Goal: Information Seeking & Learning: Learn about a topic

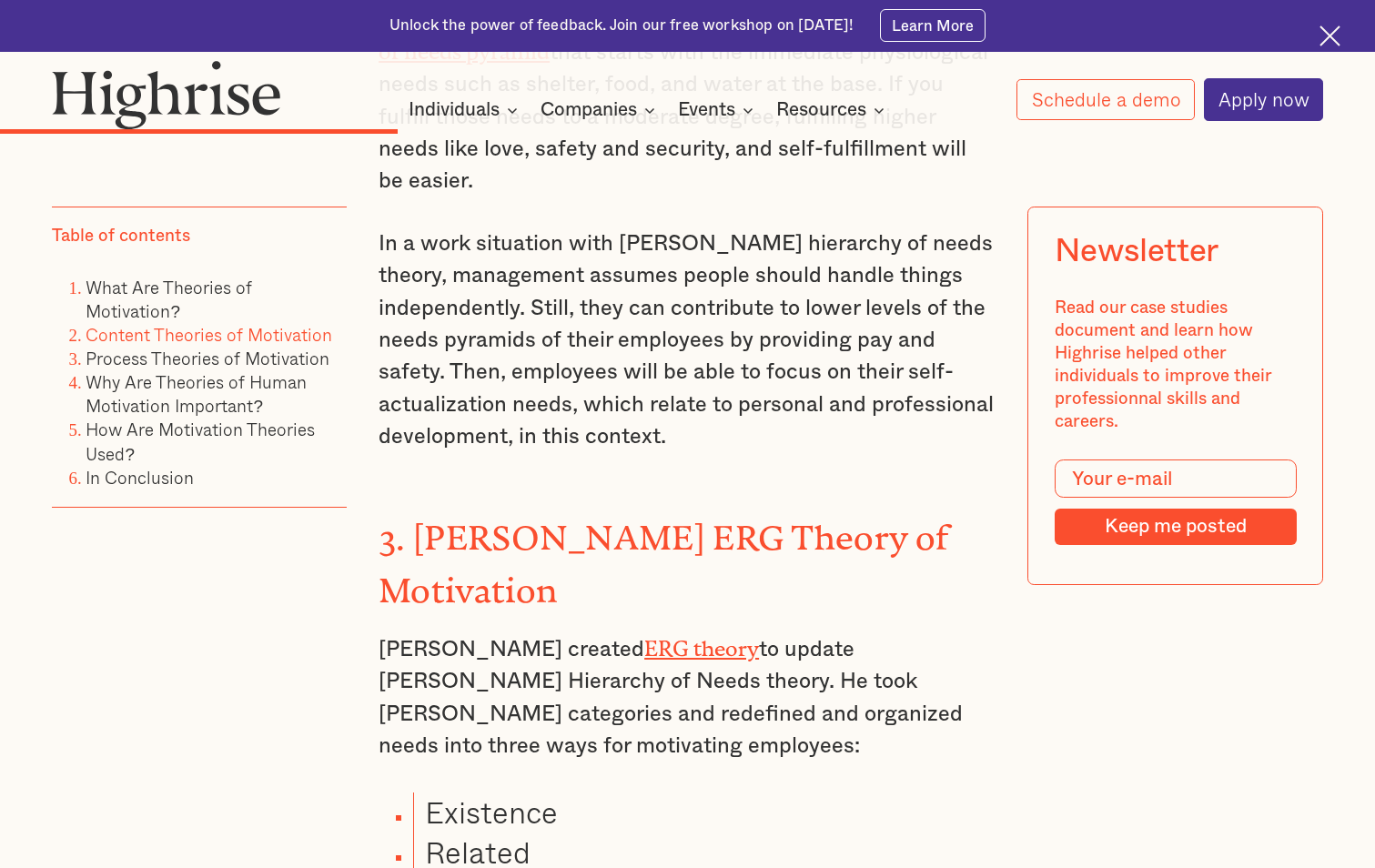
scroll to position [4734, 0]
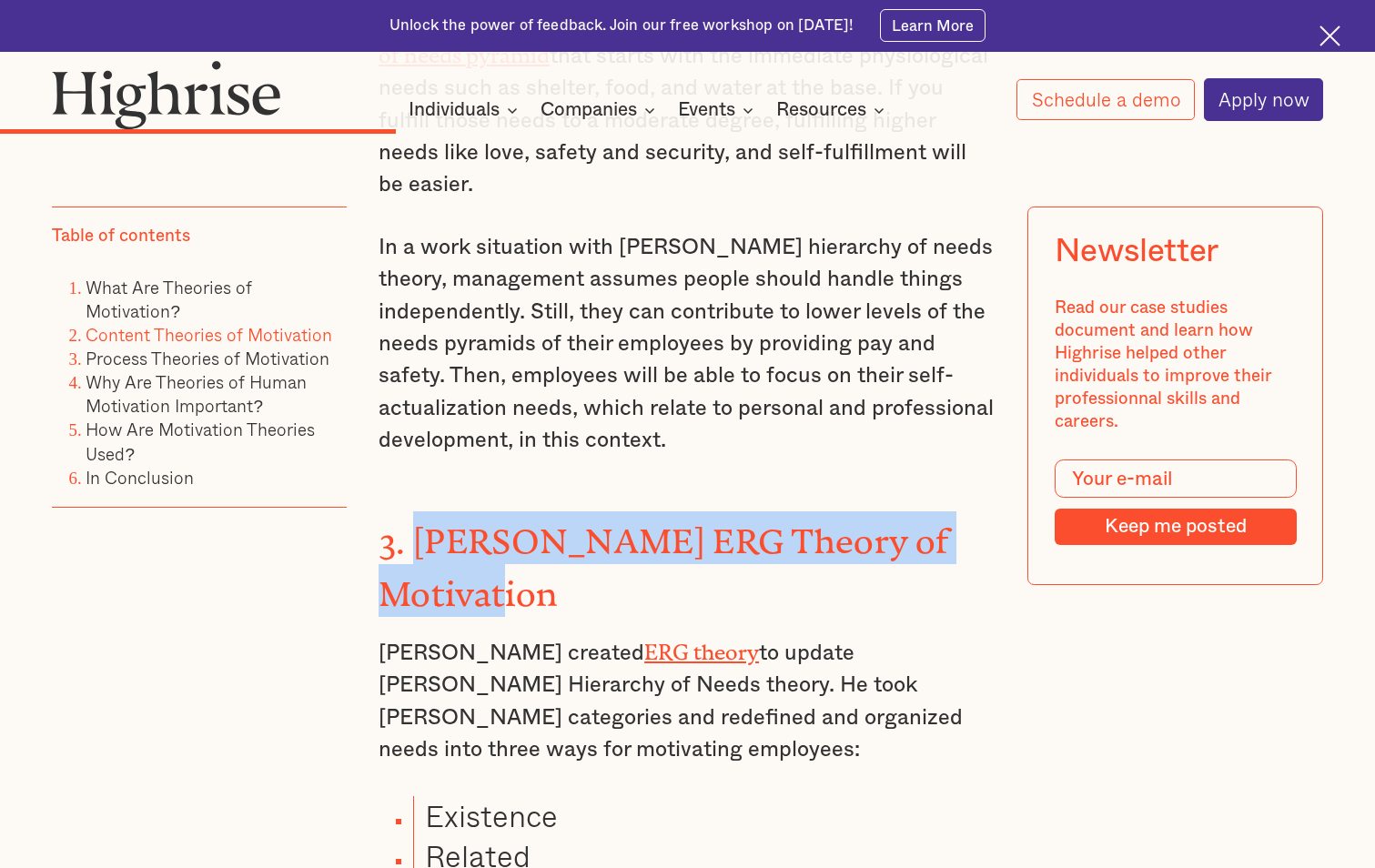
drag, startPoint x: 415, startPoint y: 395, endPoint x: 574, endPoint y: 434, distance: 163.7
click at [574, 512] on h3 "3. [PERSON_NAME] ERG Theory of Motivation" at bounding box center [687, 564] width 618 height 106
drag, startPoint x: 574, startPoint y: 434, endPoint x: 520, endPoint y: 420, distance: 55.8
copy strong "[PERSON_NAME] ERG Theory of Motivation"
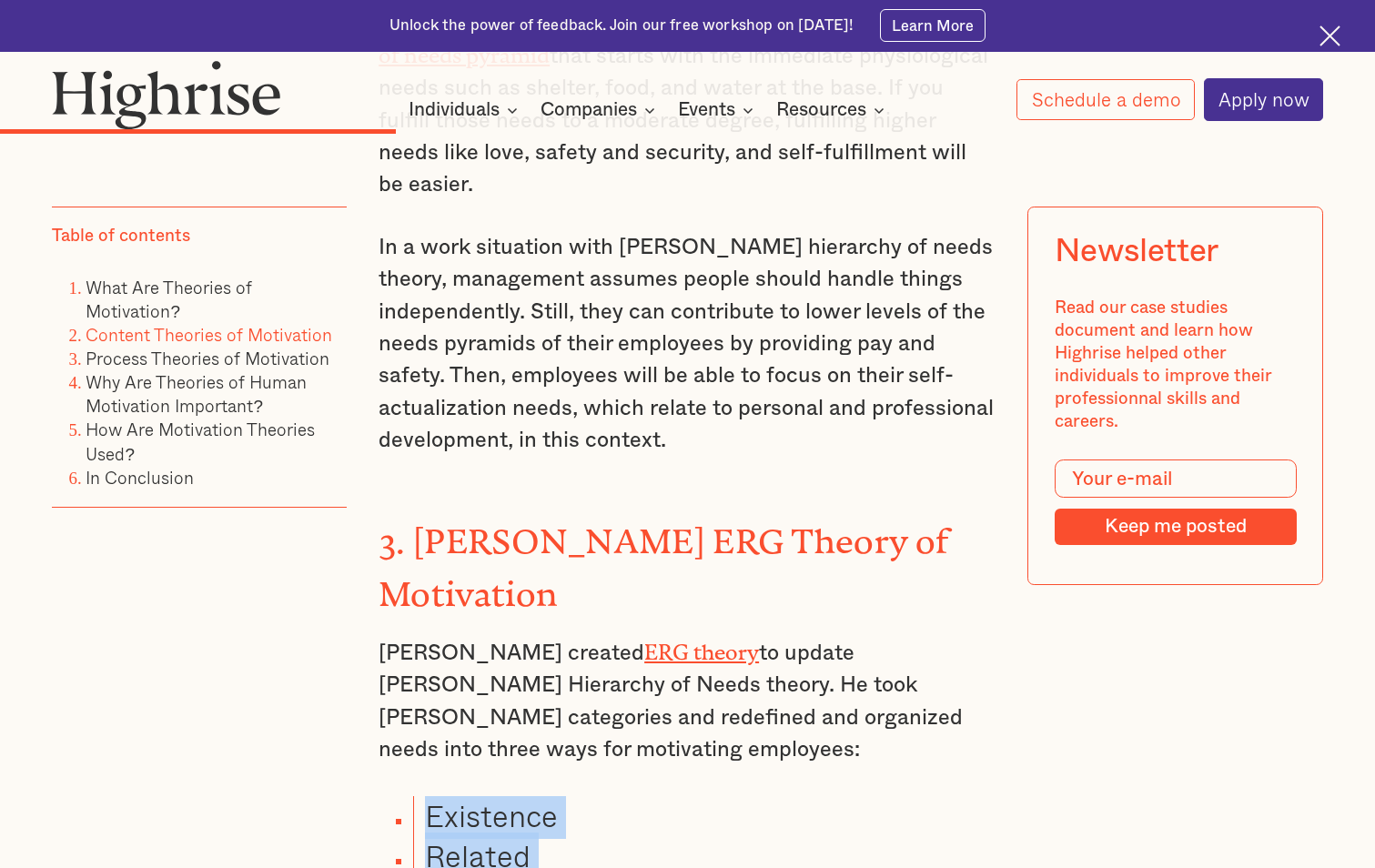
drag, startPoint x: 426, startPoint y: 664, endPoint x: 533, endPoint y: 743, distance: 133.0
click at [533, 796] on ul "Existence Related Growth" at bounding box center [675, 856] width 643 height 121
drag, startPoint x: 533, startPoint y: 743, endPoint x: 479, endPoint y: 693, distance: 73.6
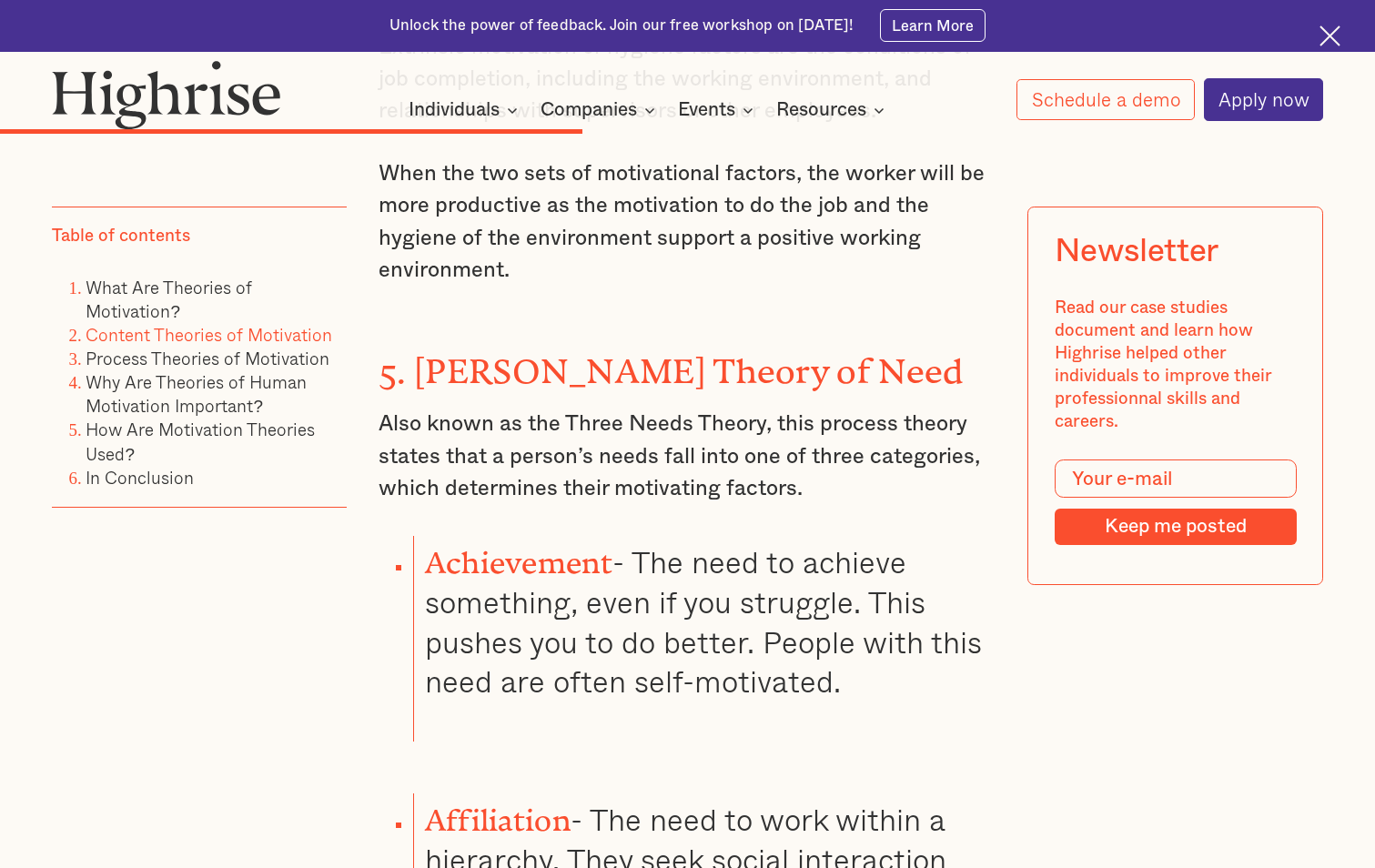
scroll to position [6464, 0]
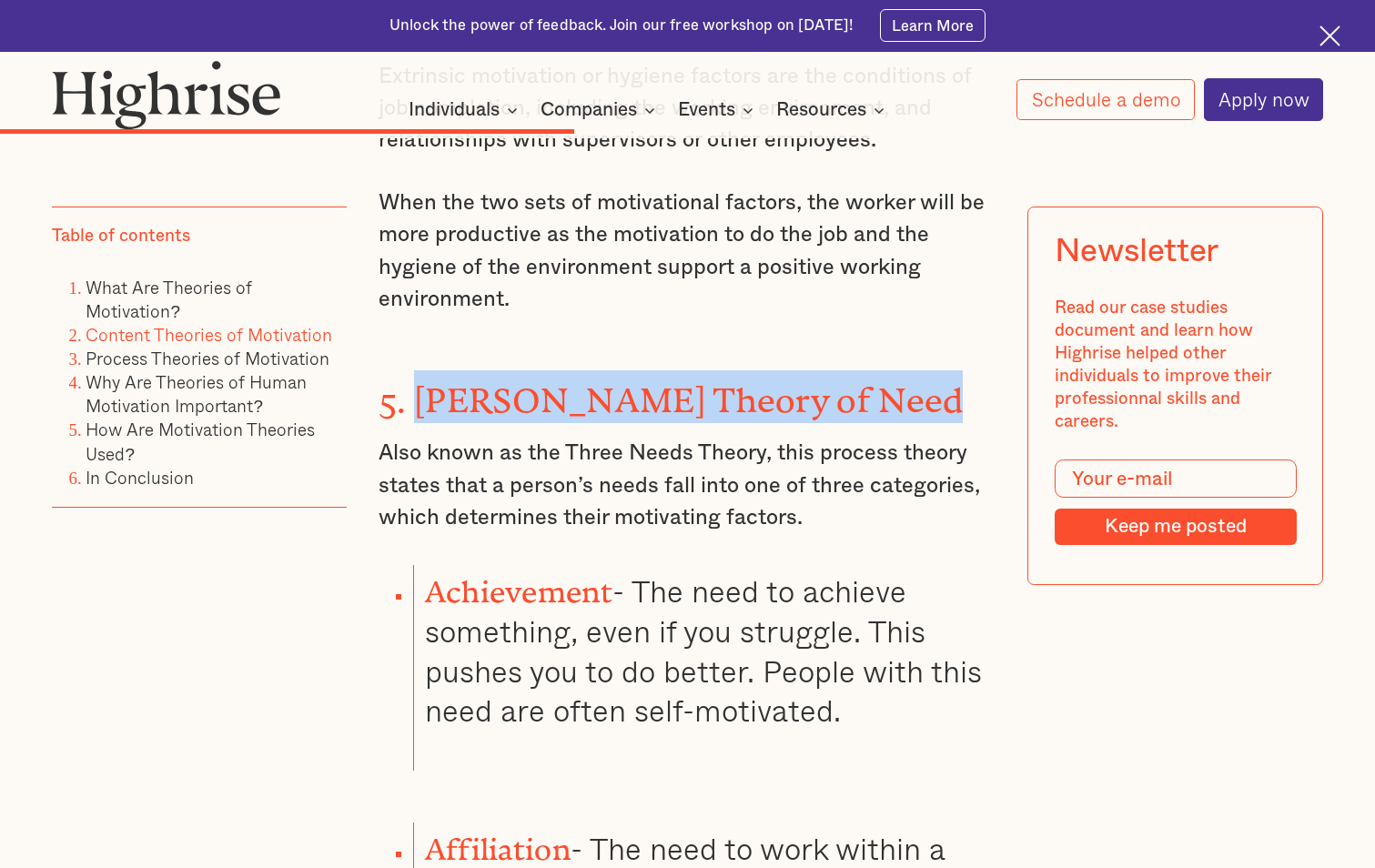
drag, startPoint x: 422, startPoint y: 227, endPoint x: 884, endPoint y: 232, distance: 462.0
click at [884, 380] on strong "5. [PERSON_NAME] Theory of Need" at bounding box center [670, 391] width 584 height 22
drag, startPoint x: 884, startPoint y: 232, endPoint x: 824, endPoint y: 231, distance: 60.0
copy strong "[PERSON_NAME] Theory of Need"
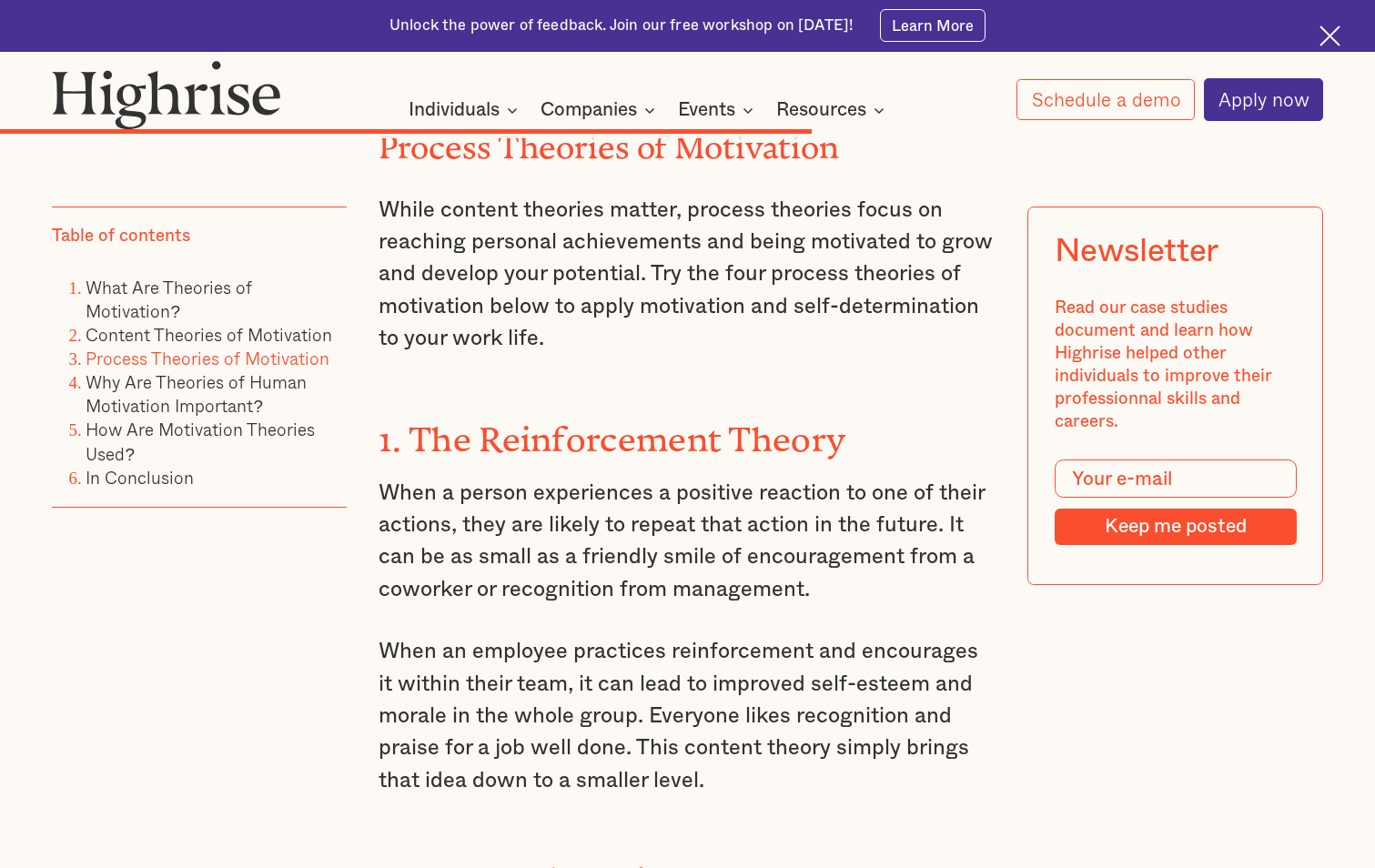
scroll to position [8739, 0]
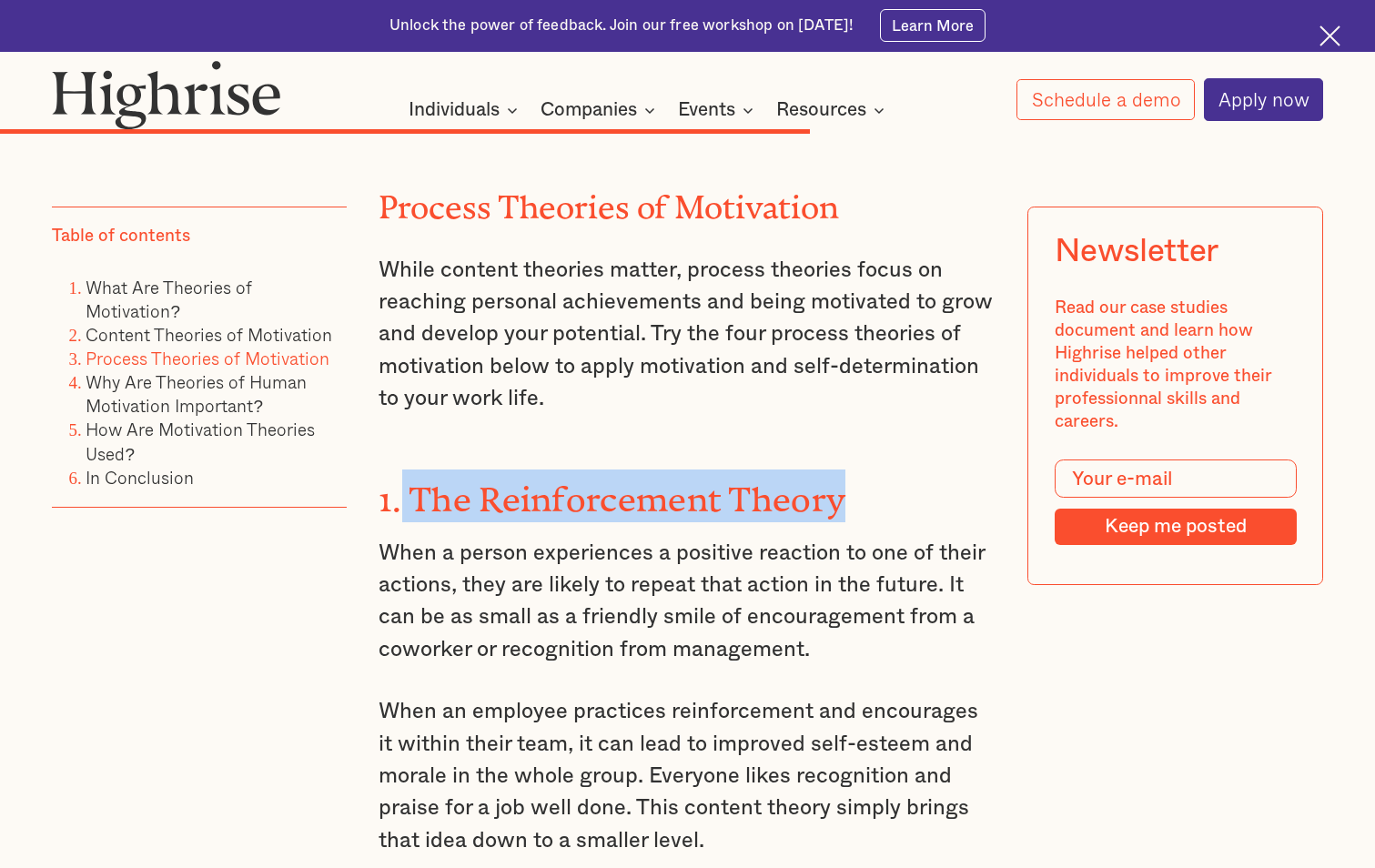
drag, startPoint x: 400, startPoint y: 273, endPoint x: 849, endPoint y: 266, distance: 449.1
click at [849, 469] on h3 "1. The Reinforcement Theory" at bounding box center [687, 495] width 618 height 52
drag, startPoint x: 849, startPoint y: 266, endPoint x: 788, endPoint y: 289, distance: 65.2
copy strong "The Reinforcement Theory"
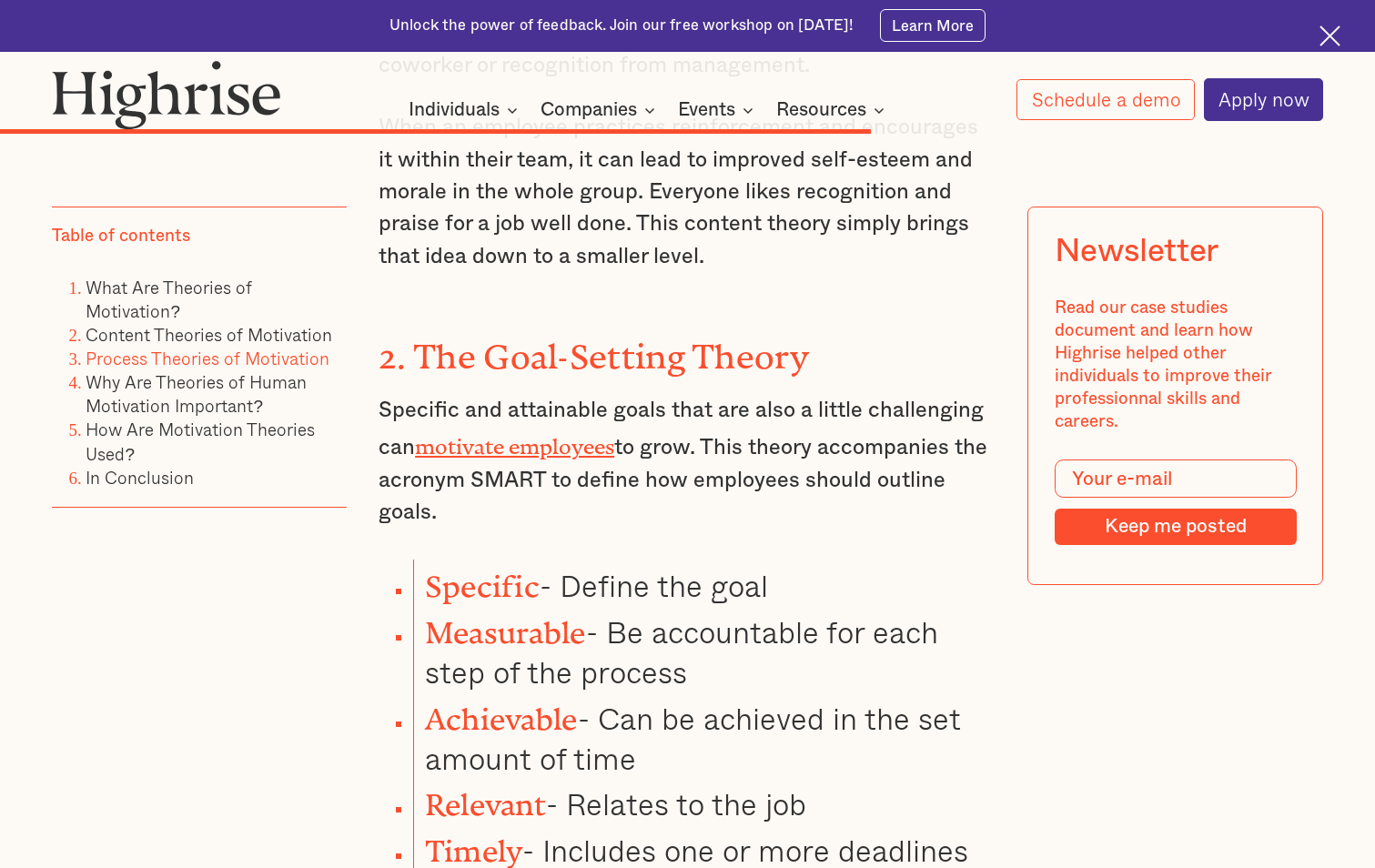
scroll to position [9376, 0]
